Goal: Information Seeking & Learning: Learn about a topic

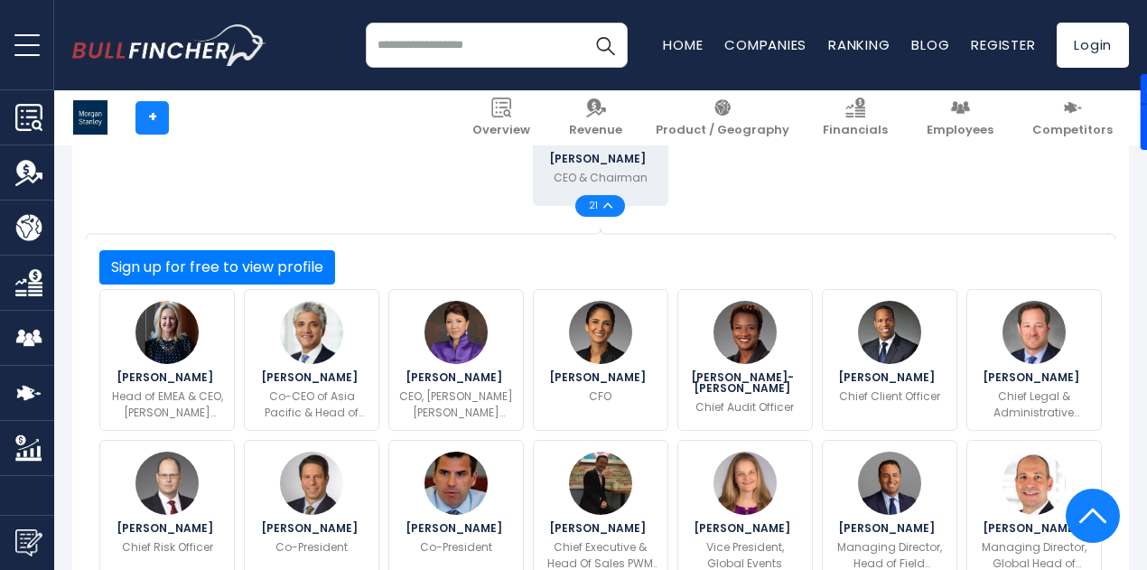
scroll to position [723, 0]
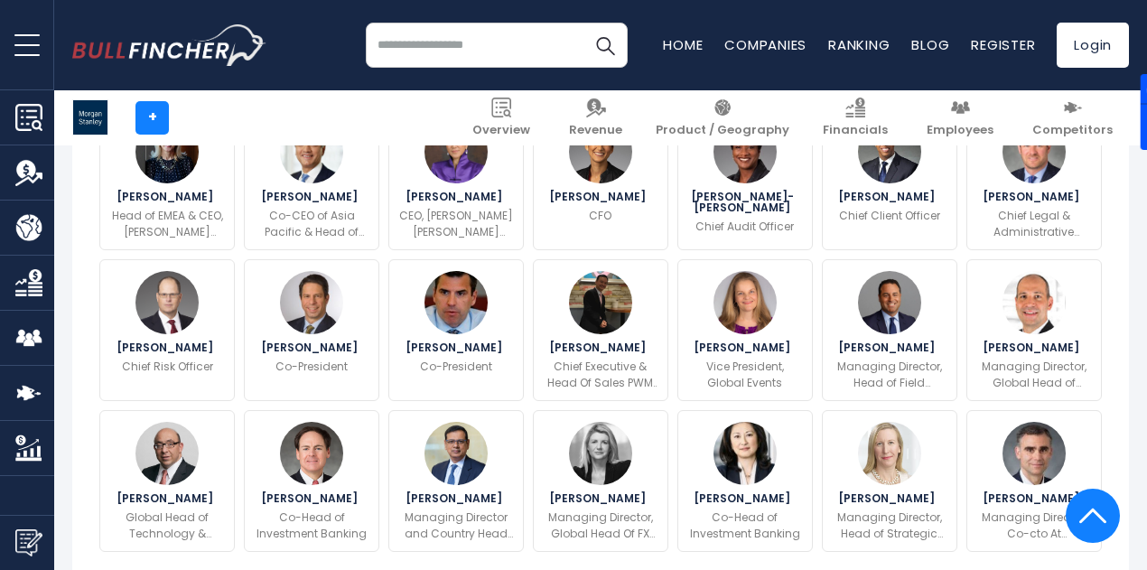
click at [335, 104] on button "Sign up for free to view profile" at bounding box center [217, 87] width 236 height 34
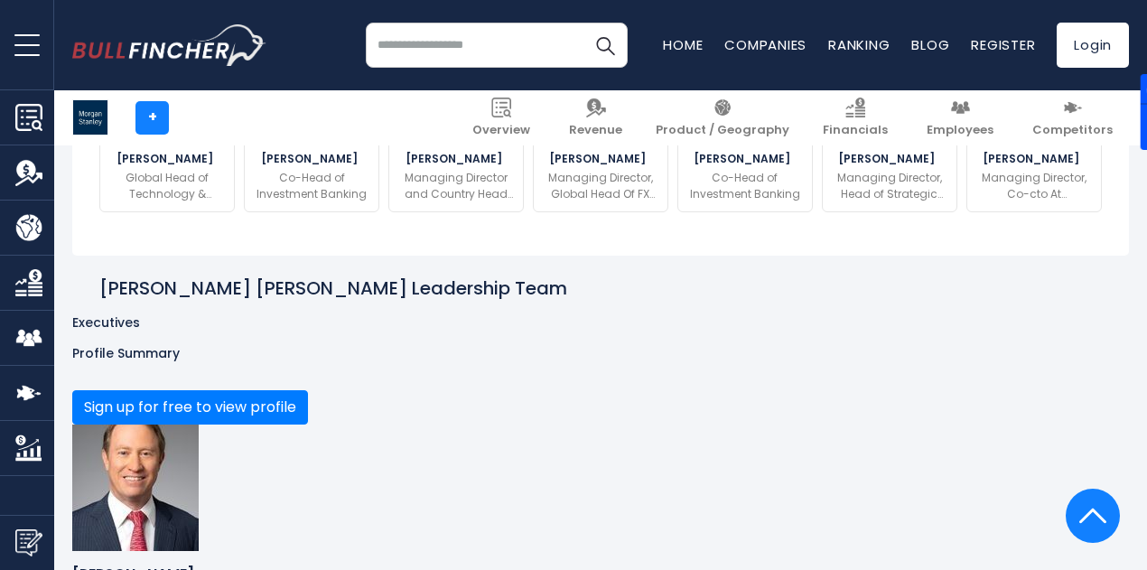
scroll to position [1171, 0]
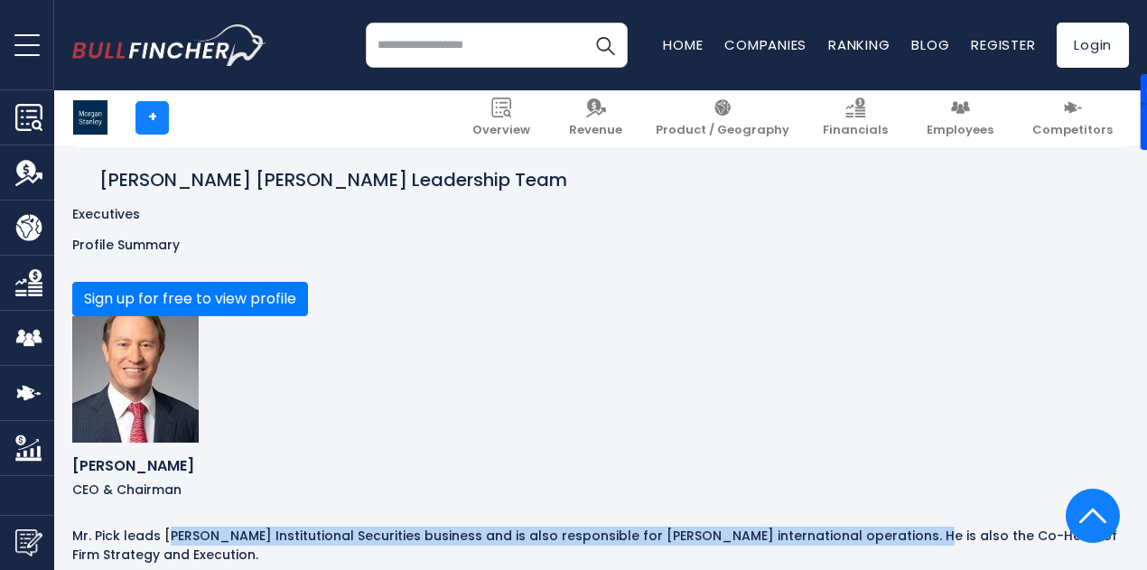
drag, startPoint x: 401, startPoint y: 322, endPoint x: 437, endPoint y: 348, distance: 44.6
click at [437, 527] on p "Mr. Pick leads [PERSON_NAME] Institutional Securities business and is also resp…" at bounding box center [600, 546] width 1057 height 38
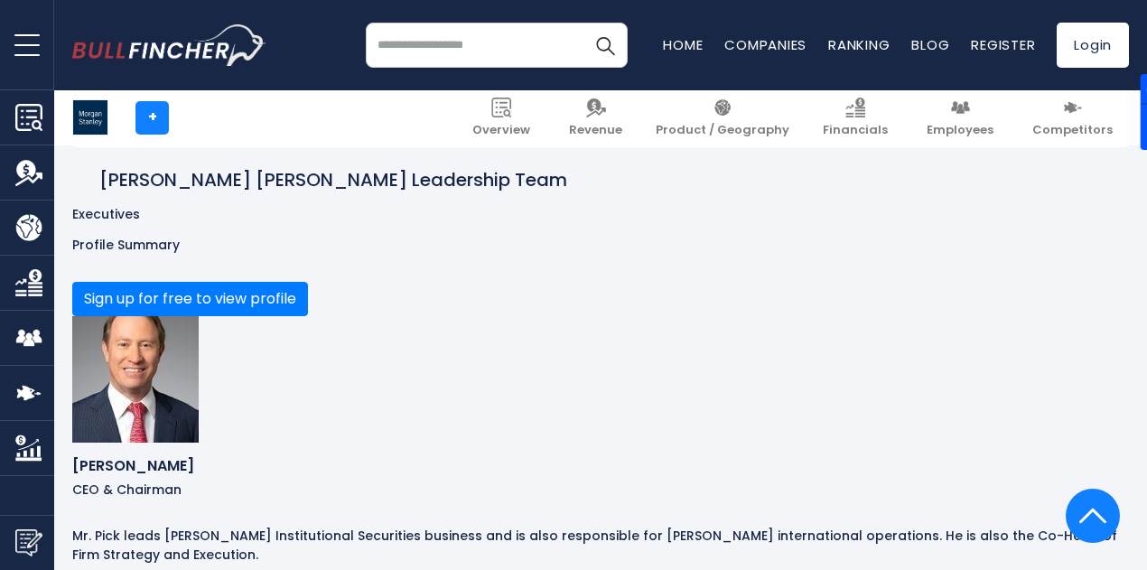
click at [454, 527] on p "Mr. Pick leads Morgan Stanley’s Institutional Securities business and is also r…" at bounding box center [600, 546] width 1057 height 38
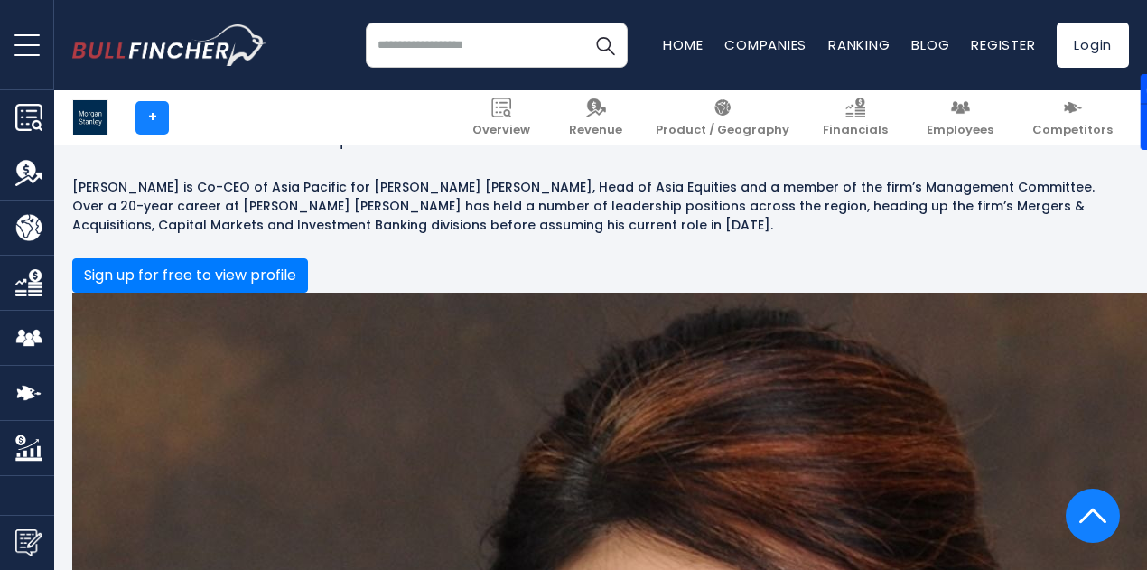
scroll to position [2707, 0]
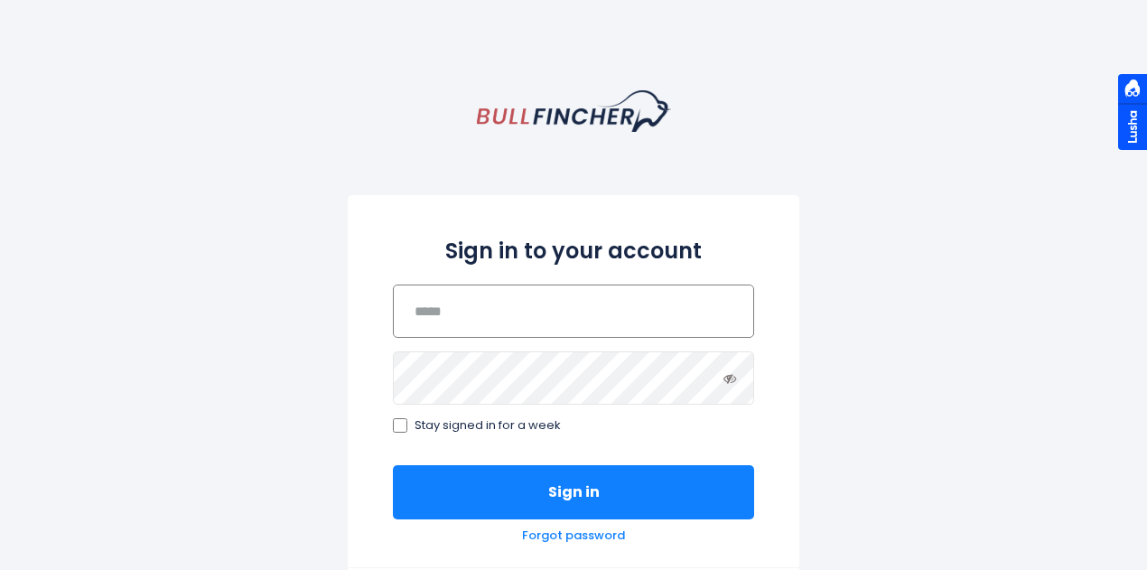
click at [454, 335] on input "email" at bounding box center [573, 311] width 361 height 53
click at [491, 315] on input "email" at bounding box center [573, 311] width 361 height 53
click at [491, 314] on input "email" at bounding box center [573, 311] width 361 height 53
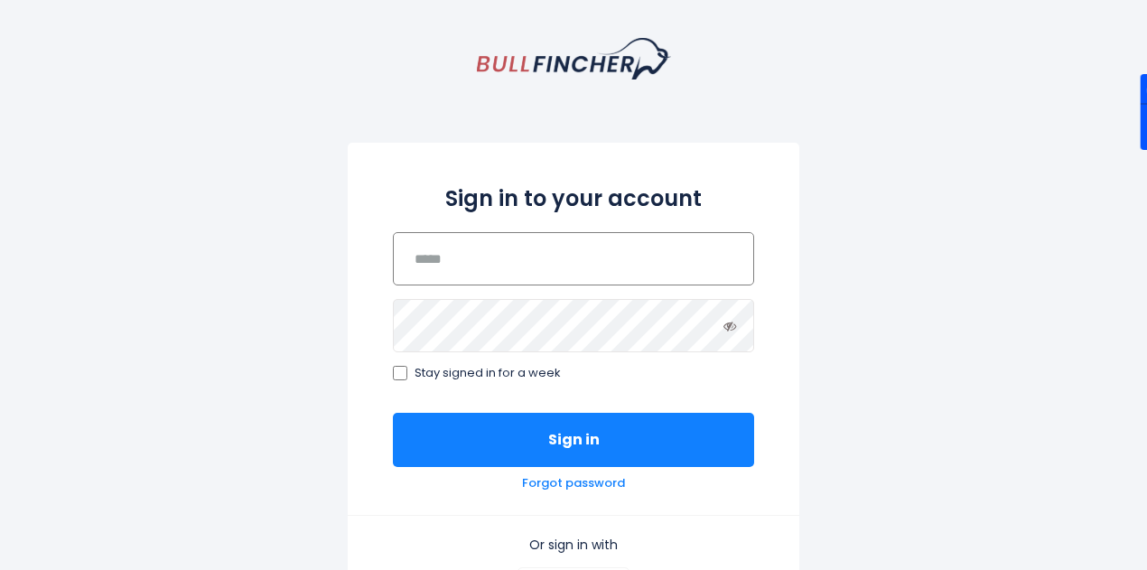
scroll to position [90, 0]
